Goal: Task Accomplishment & Management: Manage account settings

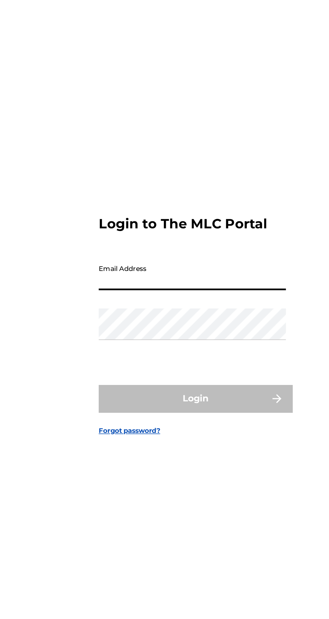
type input "[EMAIL_ADDRESS][DOMAIN_NAME]"
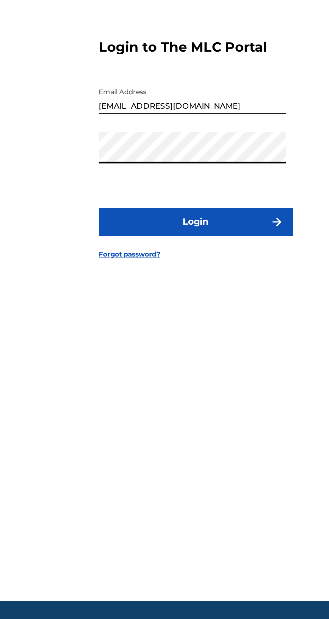
click at [176, 374] on button "Login" at bounding box center [164, 365] width 117 height 17
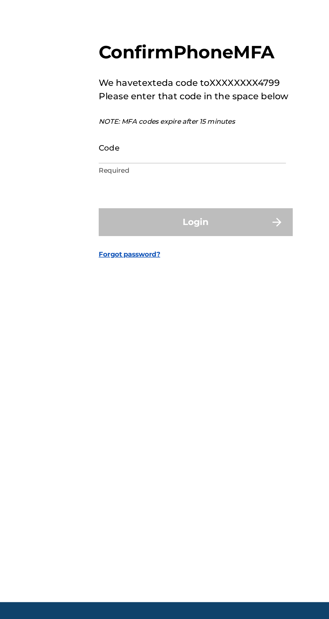
click at [161, 330] on input "Code" at bounding box center [162, 320] width 113 height 19
click at [154, 330] on input "Code" at bounding box center [162, 320] width 113 height 19
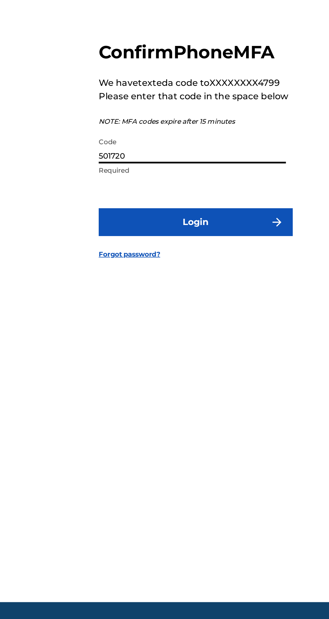
type input "501720"
click at [177, 374] on button "Login" at bounding box center [164, 365] width 117 height 17
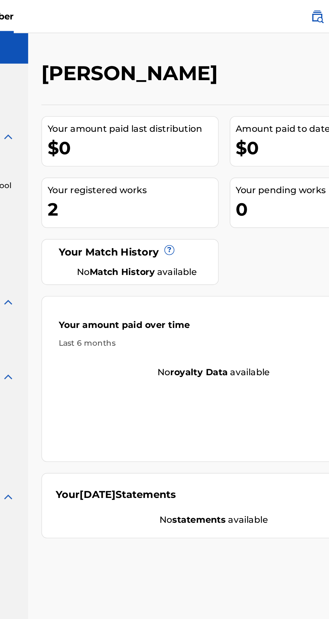
click at [184, 119] on div "Your registered works" at bounding box center [167, 115] width 103 height 8
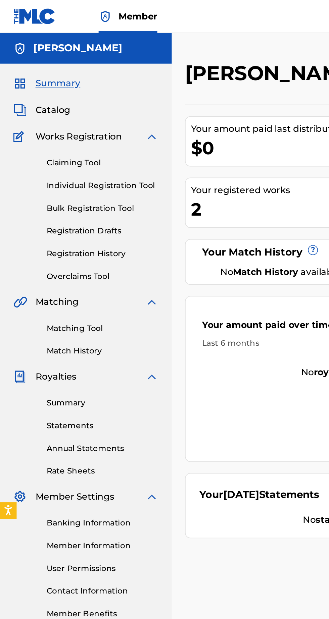
click at [130, 124] on div "2" at bounding box center [167, 126] width 103 height 15
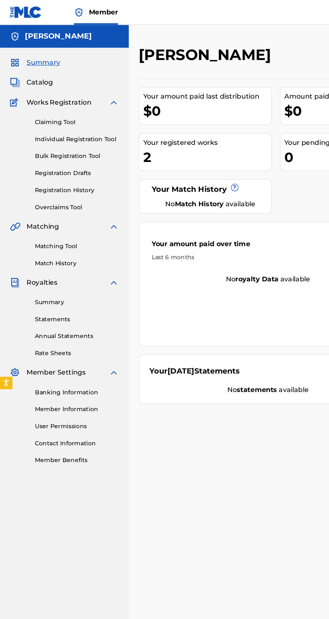
click at [67, 155] on link "Registration History" at bounding box center [62, 153] width 68 height 7
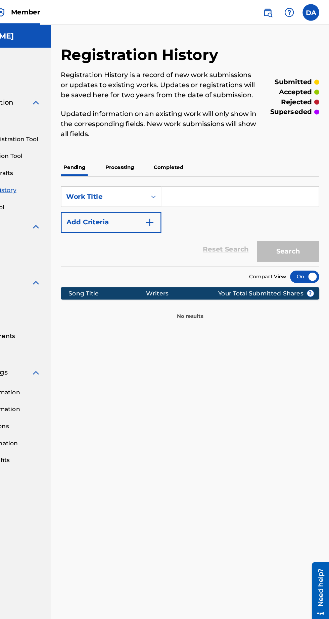
click at [238, 158] on input "Search Form" at bounding box center [256, 159] width 127 height 16
type input "Deontae"
click at [306, 201] on button "Search" at bounding box center [295, 203] width 50 height 17
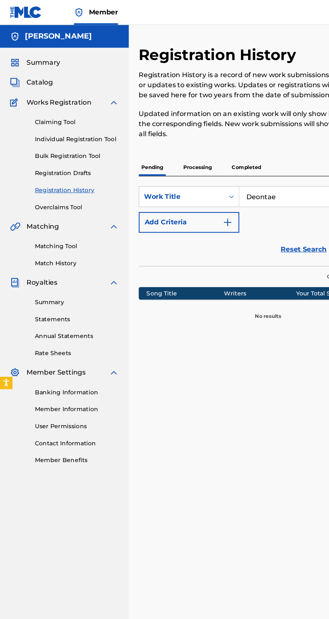
click at [60, 140] on link "Registration Drafts" at bounding box center [62, 139] width 68 height 7
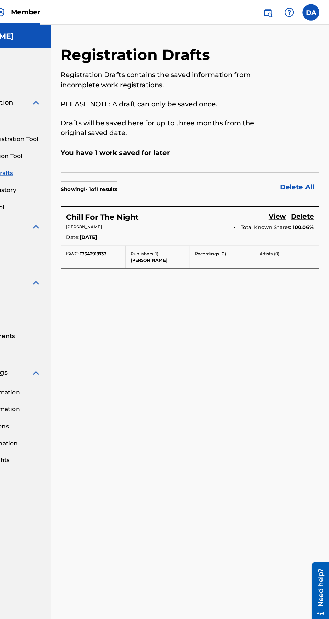
click at [219, 185] on p "DEONTAE ATKINS" at bounding box center [181, 183] width 131 height 5
click at [180, 122] on p "You have 1 work saved for later" at bounding box center [216, 123] width 209 height 8
click at [239, 257] on div "Registration Drafts Registration Drafts contains the saved information from inc…" at bounding box center [216, 312] width 225 height 550
click at [289, 172] on link "View" at bounding box center [287, 175] width 14 height 9
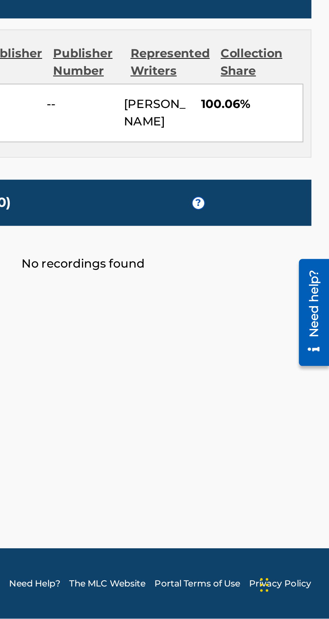
scroll to position [41, 0]
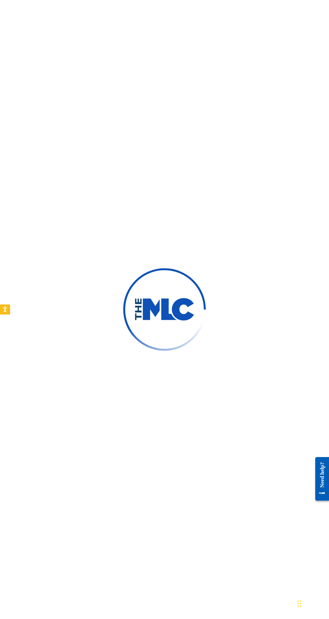
click at [204, 278] on div at bounding box center [164, 309] width 329 height 619
click at [282, 262] on div at bounding box center [164, 309] width 329 height 619
click at [255, 362] on div at bounding box center [164, 309] width 329 height 619
click at [262, 240] on div at bounding box center [164, 309] width 329 height 619
click at [188, 284] on div at bounding box center [164, 309] width 329 height 619
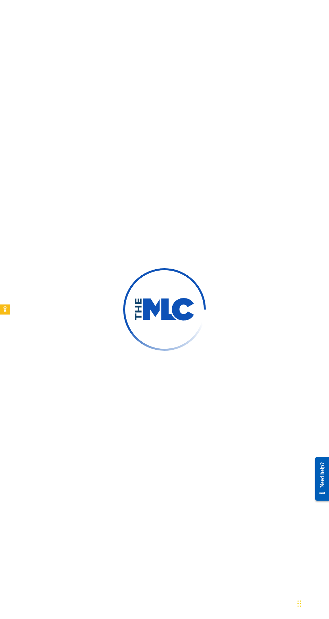
click at [198, 260] on div at bounding box center [164, 309] width 329 height 619
click at [249, 203] on div at bounding box center [164, 309] width 329 height 619
click at [248, 206] on div at bounding box center [164, 309] width 329 height 619
